Goal: Task Accomplishment & Management: Manage account settings

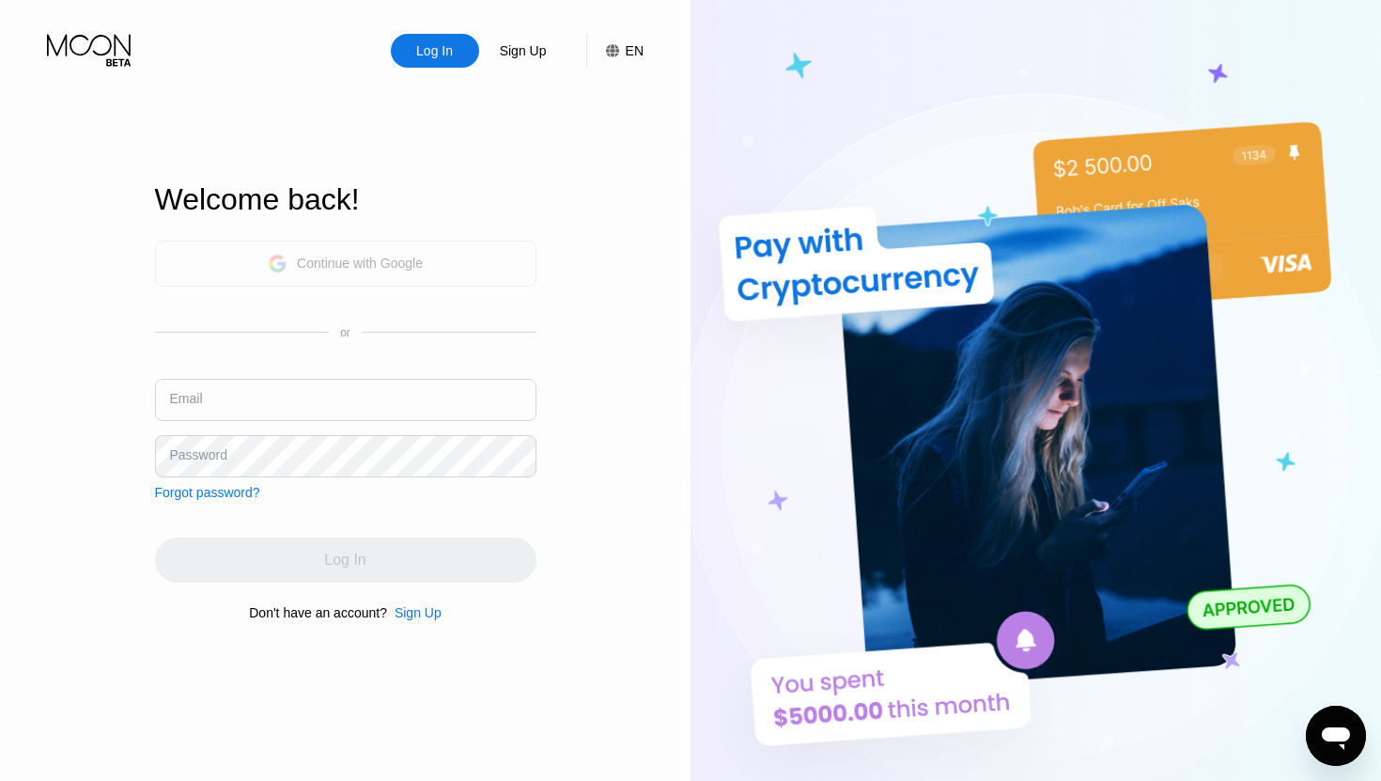
click at [458, 261] on div "Continue with Google" at bounding box center [346, 264] width 382 height 46
